Goal: Book appointment/travel/reservation

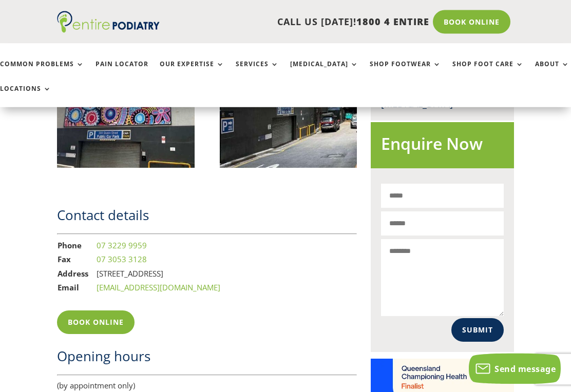
scroll to position [1153, 0]
click at [260, 72] on link "Services" at bounding box center [257, 72] width 43 height 22
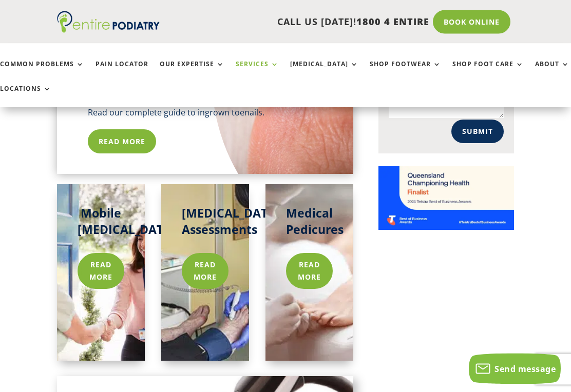
scroll to position [806, 0]
click at [314, 253] on link "Read more" at bounding box center [309, 271] width 47 height 36
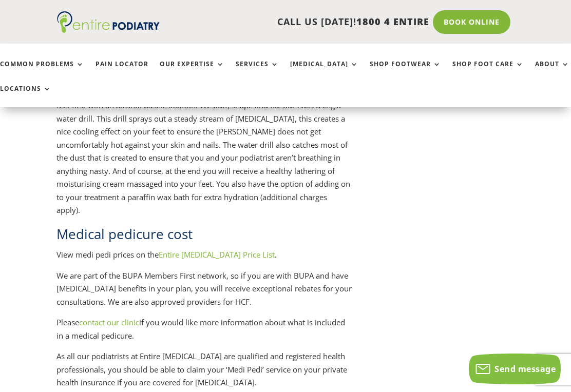
click at [195, 249] on link "Entire Podiatry Price List" at bounding box center [217, 254] width 116 height 10
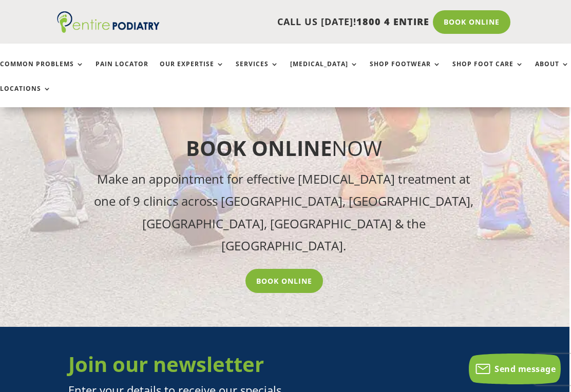
scroll to position [5856, 2]
click at [289, 293] on link "Book Online" at bounding box center [283, 281] width 77 height 24
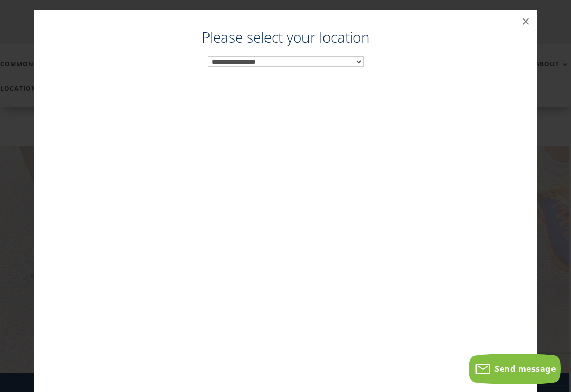
scroll to position [5803, 2]
click at [362, 60] on select "**********" at bounding box center [286, 61] width 156 height 10
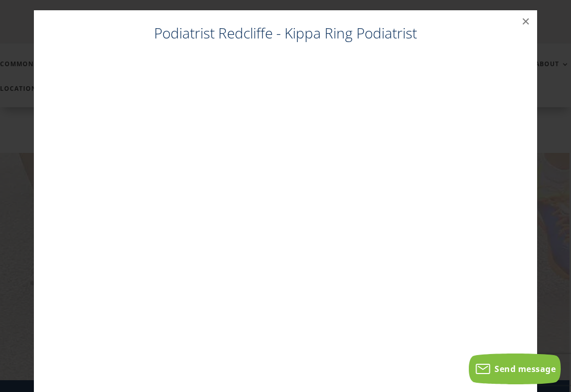
click at [521, 27] on button "×" at bounding box center [525, 21] width 23 height 23
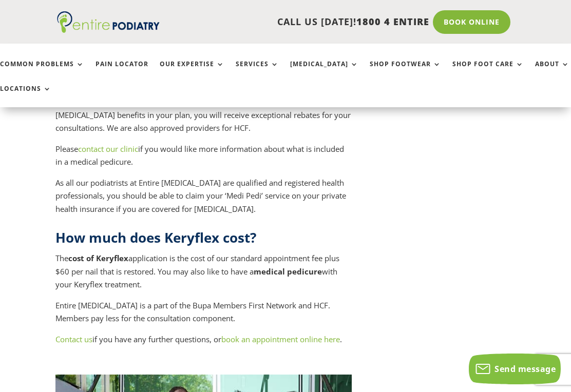
scroll to position [4882, 2]
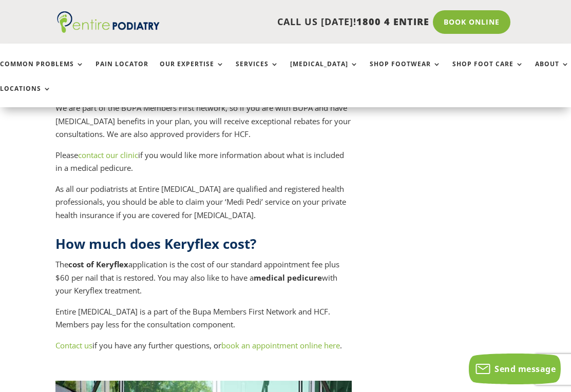
click at [269, 68] on link "Services" at bounding box center [257, 72] width 43 height 22
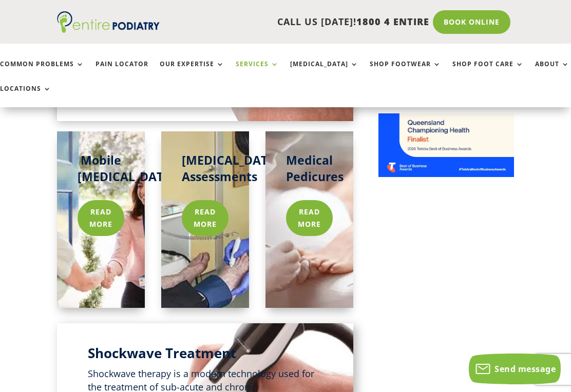
scroll to position [868, 0]
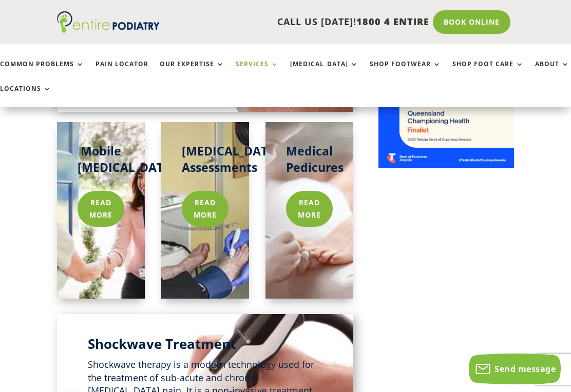
click at [308, 191] on link "Read more" at bounding box center [309, 209] width 47 height 36
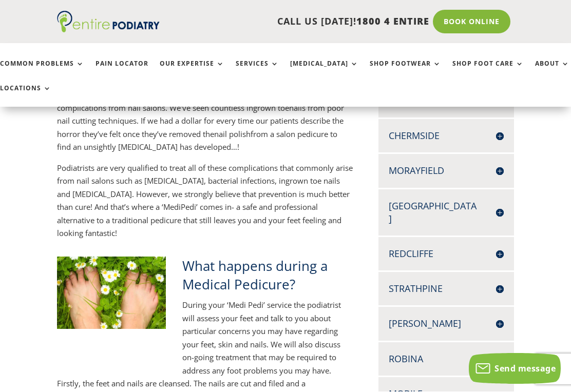
scroll to position [305, 0]
click at [499, 247] on h4 "Redcliffe" at bounding box center [445, 253] width 115 height 13
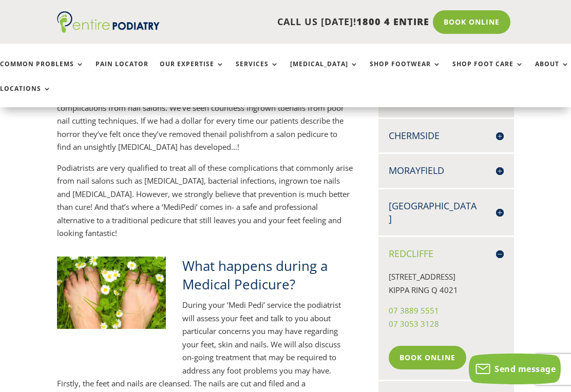
click at [429, 346] on link "Book Online" at bounding box center [426, 358] width 77 height 24
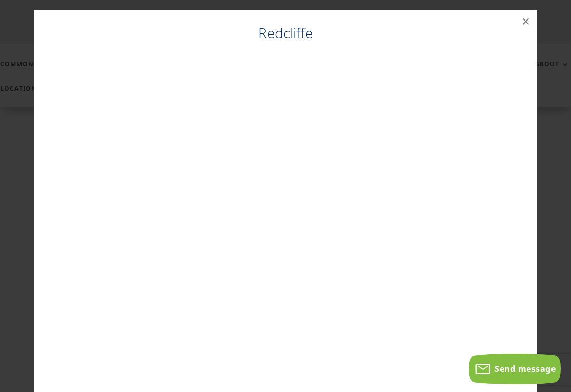
scroll to position [251, 0]
